Goal: Transaction & Acquisition: Purchase product/service

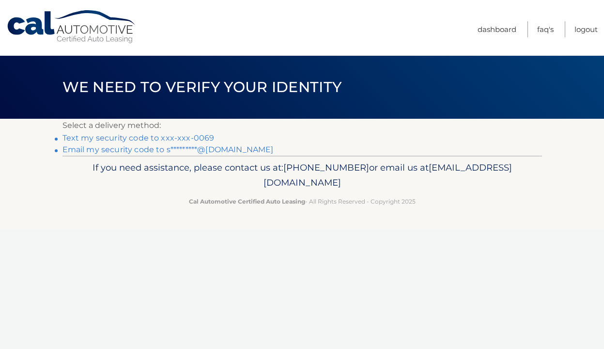
click at [176, 137] on link "Text my security code to xxx-xxx-0069" at bounding box center [139, 137] width 152 height 9
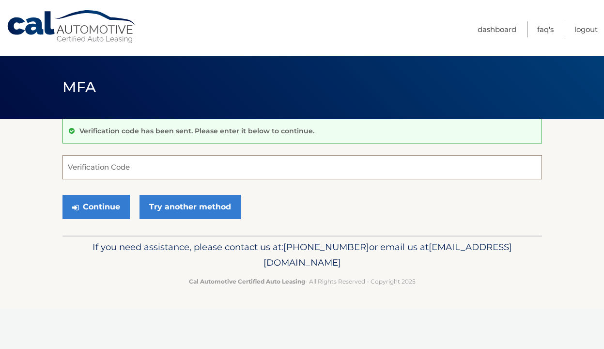
click at [92, 167] on input "Verification Code" at bounding box center [303, 167] width 480 height 24
type input "861414"
click at [79, 204] on button "Continue" at bounding box center [96, 207] width 67 height 24
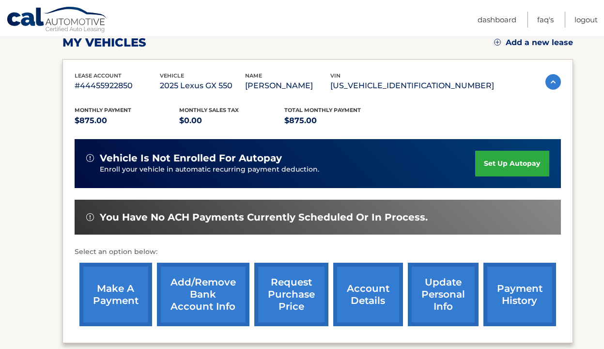
scroll to position [146, 0]
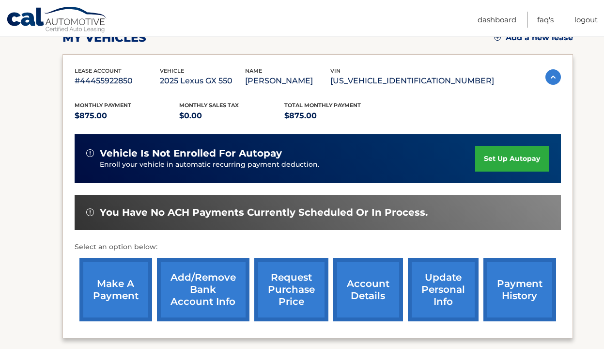
click at [119, 281] on link "make a payment" at bounding box center [115, 289] width 73 height 63
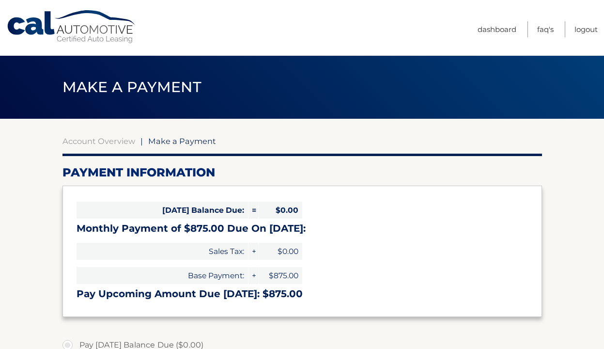
select select "OTc4YTFmNzEtNDA0Ni00NTA1LTk4ZTItMDdiYmNhYTA3NWQ5"
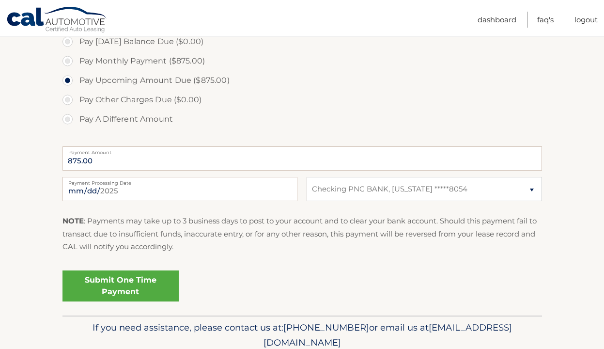
scroll to position [304, 0]
click at [117, 286] on link "Submit One Time Payment" at bounding box center [121, 285] width 116 height 31
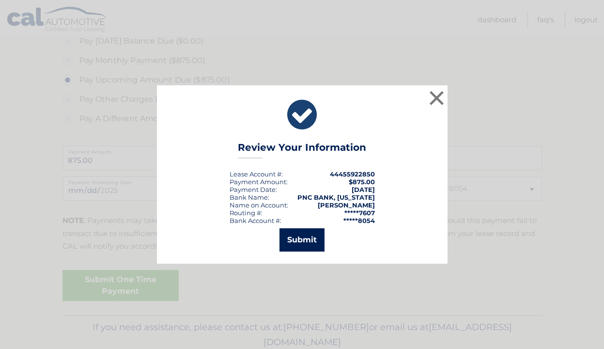
click at [300, 243] on button "Submit" at bounding box center [302, 239] width 45 height 23
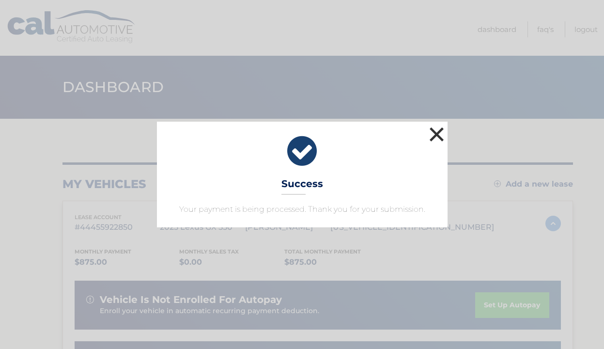
click at [439, 134] on button "×" at bounding box center [437, 134] width 19 height 19
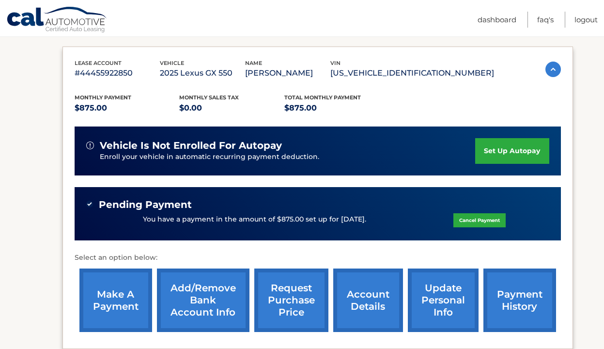
scroll to position [154, 0]
click at [592, 20] on link "Logout" at bounding box center [586, 20] width 23 height 16
